Goal: Transaction & Acquisition: Purchase product/service

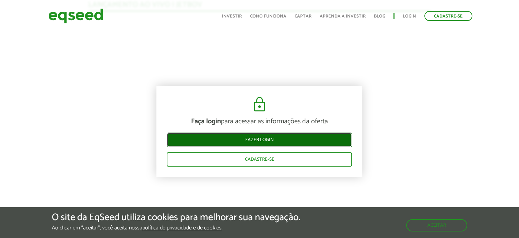
click at [253, 142] on link "Fazer login" at bounding box center [259, 140] width 185 height 14
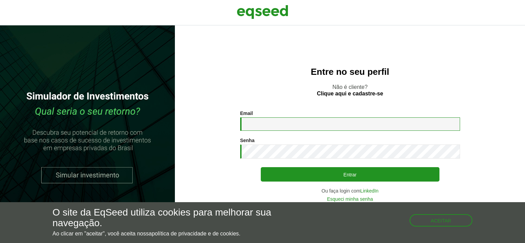
type input "**********"
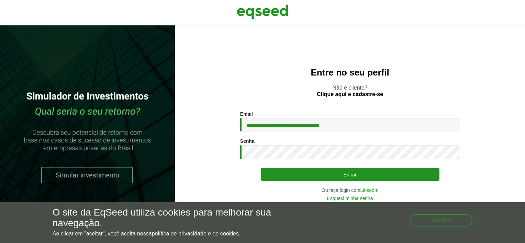
click at [309, 172] on button "Entrar" at bounding box center [350, 174] width 179 height 13
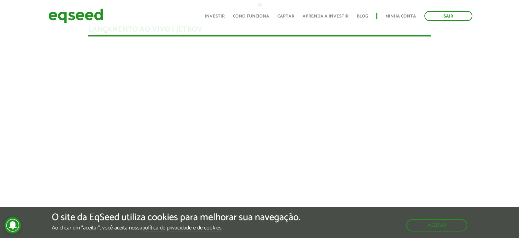
scroll to position [614, 0]
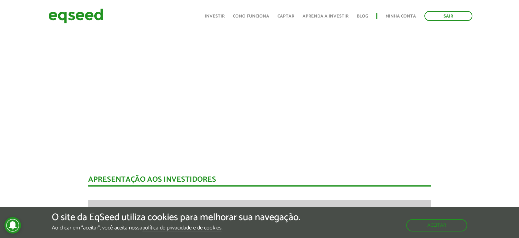
drag, startPoint x: 20, startPoint y: 154, endPoint x: 84, endPoint y: 142, distance: 65.9
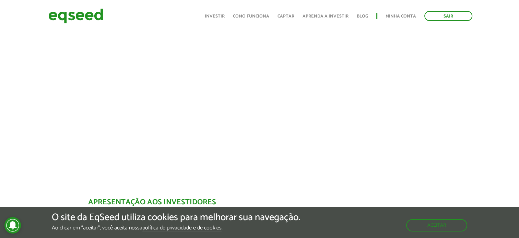
scroll to position [648, 0]
drag, startPoint x: 464, startPoint y: 129, endPoint x: 446, endPoint y: 122, distance: 19.1
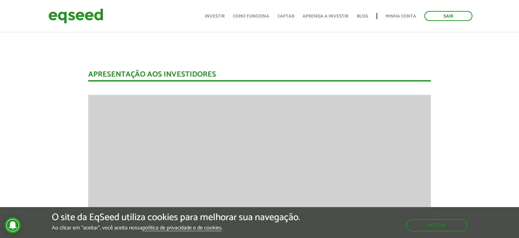
scroll to position [513, 0]
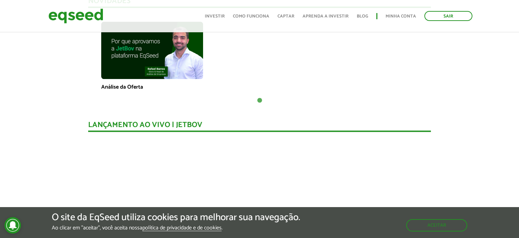
drag, startPoint x: 352, startPoint y: 71, endPoint x: 329, endPoint y: 73, distance: 22.8
click at [352, 71] on div "Análise da Oferta" at bounding box center [260, 56] width 322 height 69
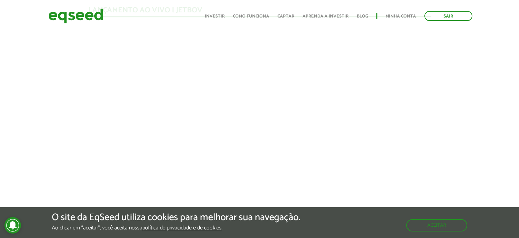
scroll to position [616, 0]
drag, startPoint x: 449, startPoint y: 103, endPoint x: 441, endPoint y: 95, distance: 11.7
